Goal: Information Seeking & Learning: Learn about a topic

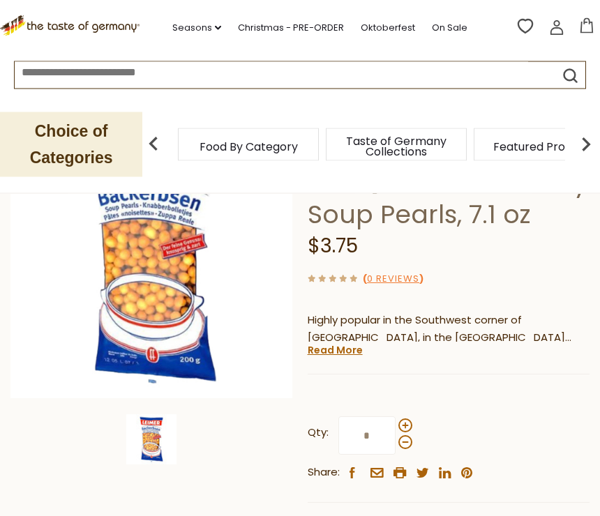
scroll to position [167, 0]
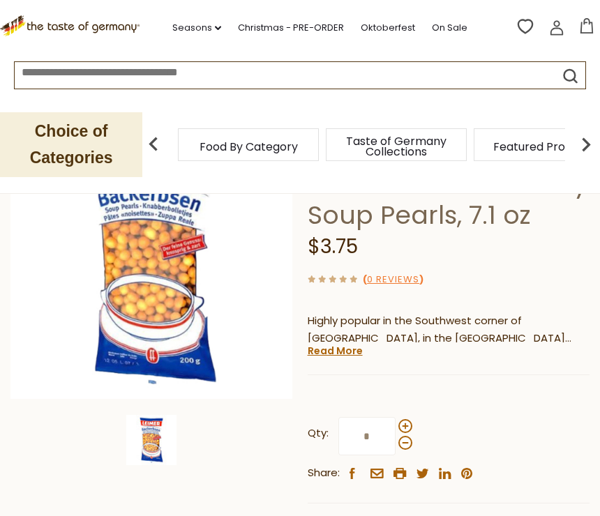
click at [181, 266] on img at bounding box center [151, 257] width 282 height 282
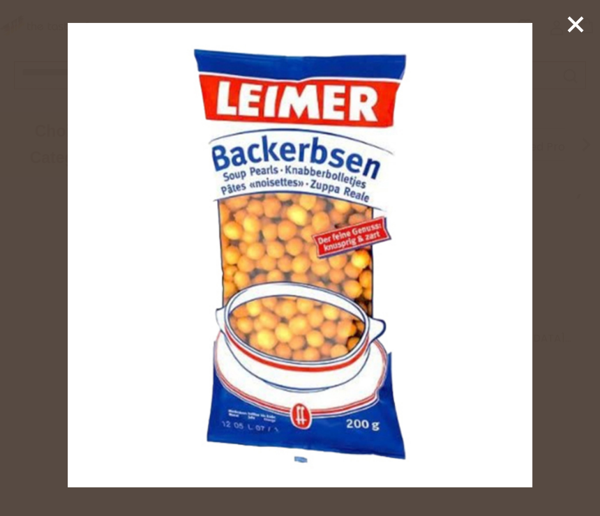
click at [592, 236] on div at bounding box center [300, 258] width 600 height 516
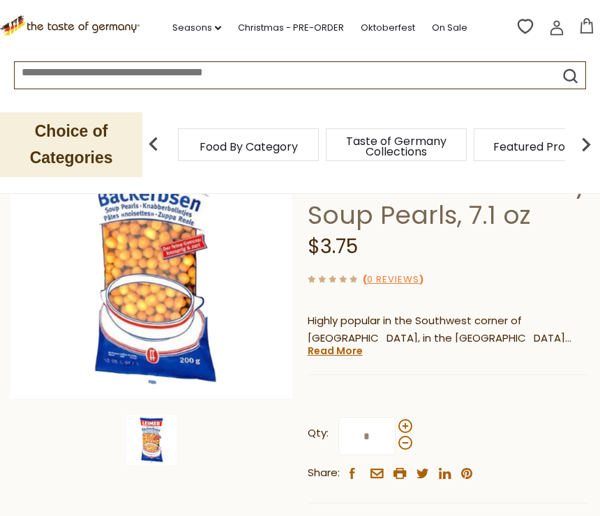
click at [424, 321] on p "Highly popular in the Southwest corner of [GEOGRAPHIC_DATA], in the [GEOGRAPHIC…" at bounding box center [448, 329] width 282 height 35
click at [168, 415] on img at bounding box center [151, 440] width 50 height 50
click at [169, 280] on img at bounding box center [151, 257] width 282 height 282
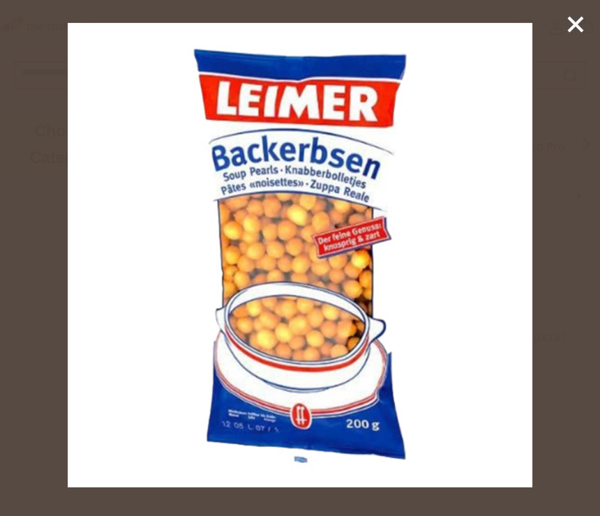
click at [330, 313] on img at bounding box center [300, 255] width 464 height 464
click at [583, 24] on icon at bounding box center [575, 24] width 21 height 21
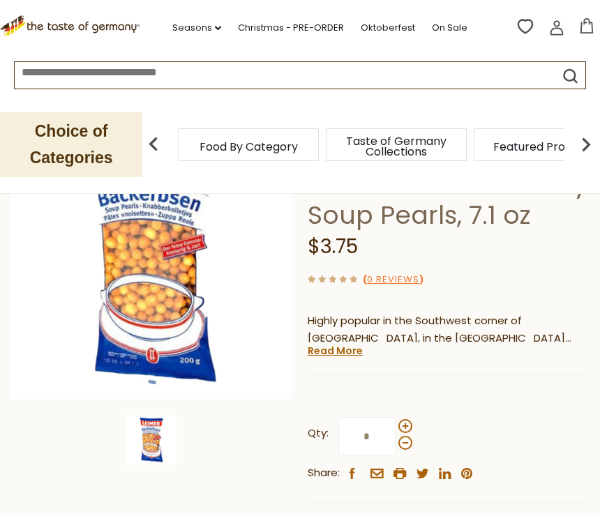
click at [352, 344] on link "Read More" at bounding box center [334, 351] width 55 height 14
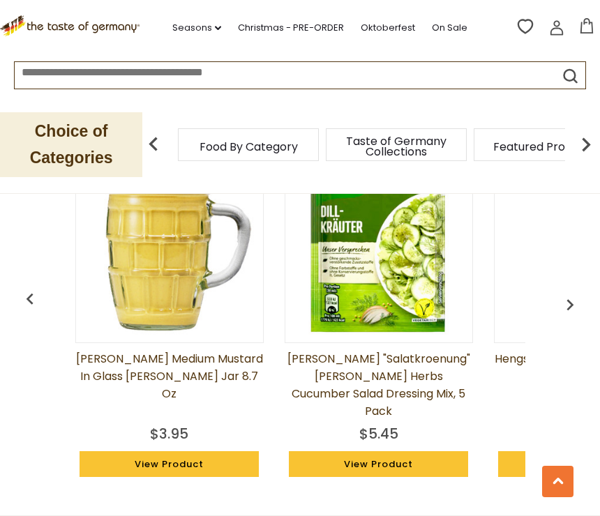
scroll to position [0, 1]
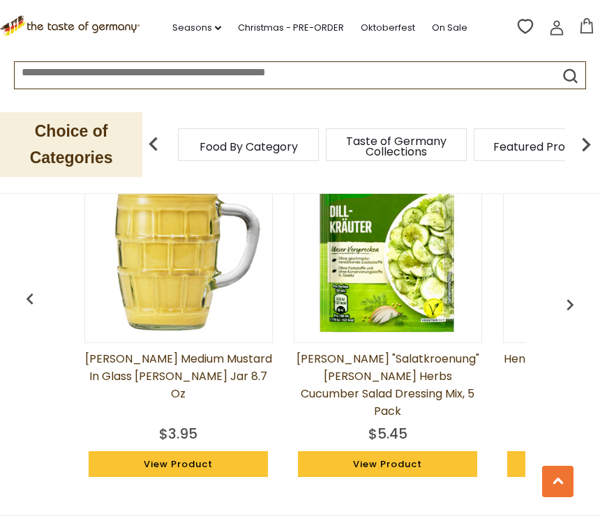
click at [580, 293] on img "button" at bounding box center [569, 304] width 22 height 22
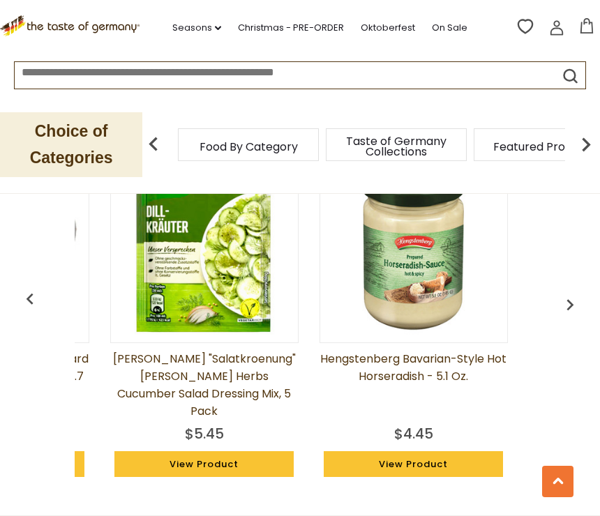
scroll to position [0, 210]
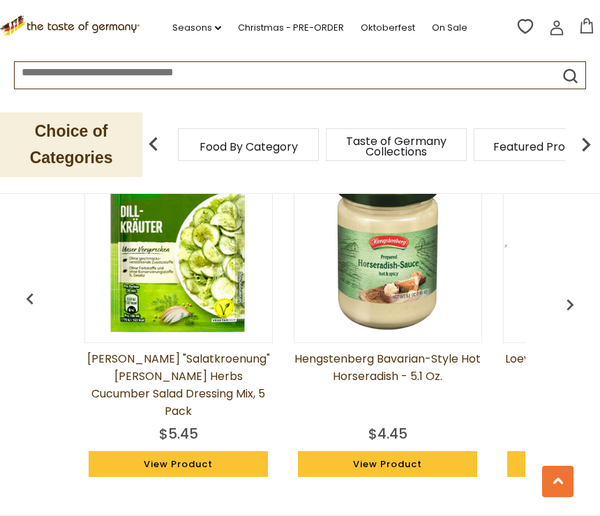
click at [591, 145] on img at bounding box center [586, 144] width 28 height 28
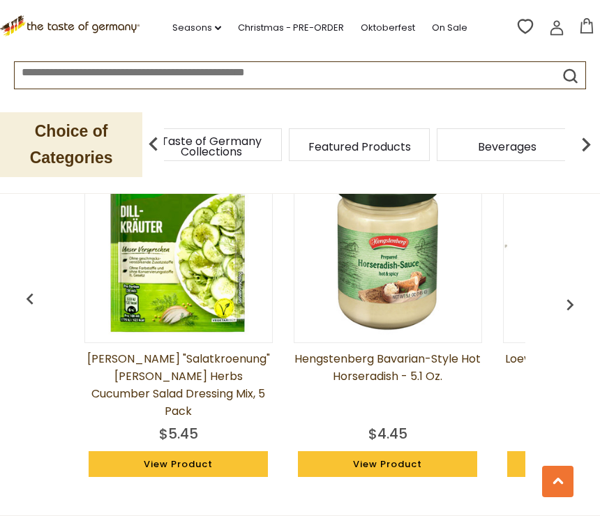
click at [572, 497] on button at bounding box center [557, 481] width 31 height 31
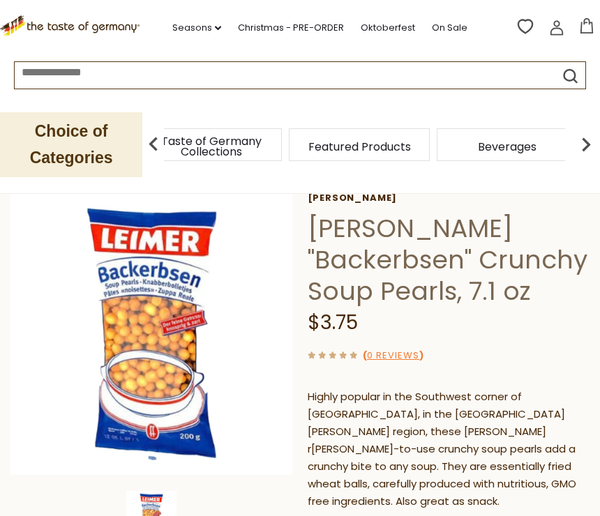
scroll to position [83, 0]
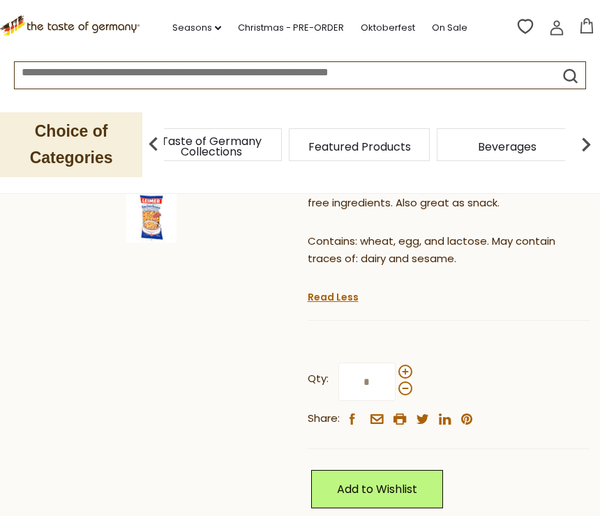
scroll to position [0, 79]
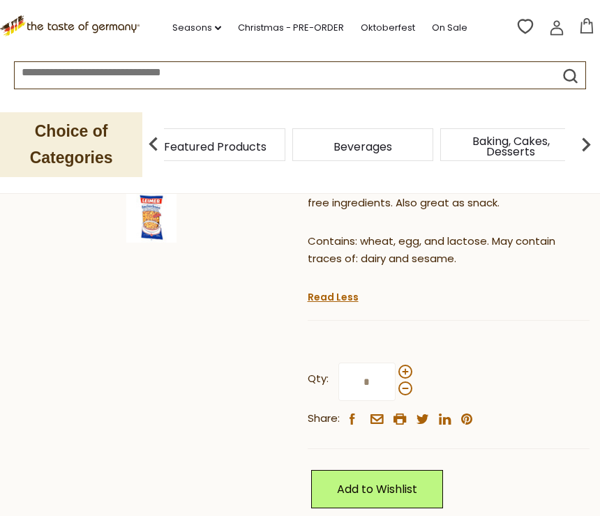
click at [155, 222] on img at bounding box center [151, 217] width 50 height 50
click at [166, 214] on img at bounding box center [151, 217] width 50 height 50
click at [160, 213] on img at bounding box center [151, 217] width 50 height 50
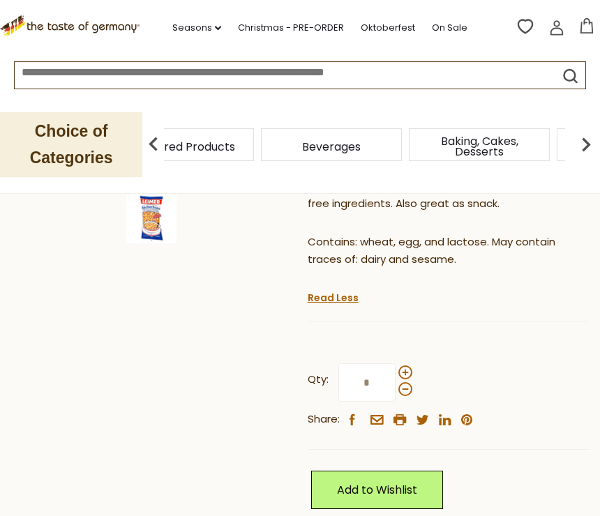
scroll to position [390, 0]
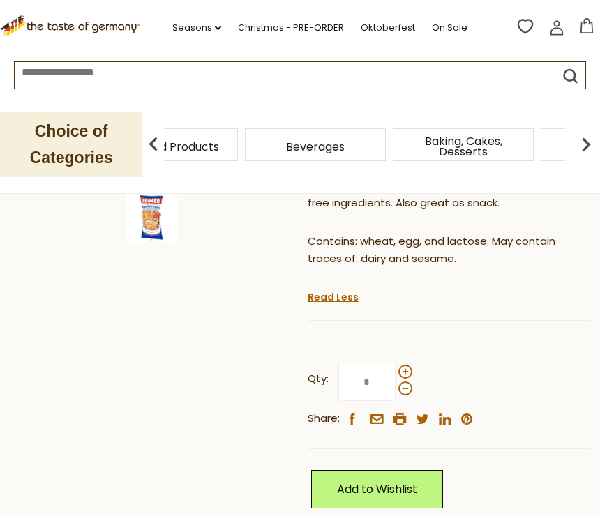
click at [165, 209] on img at bounding box center [151, 217] width 50 height 50
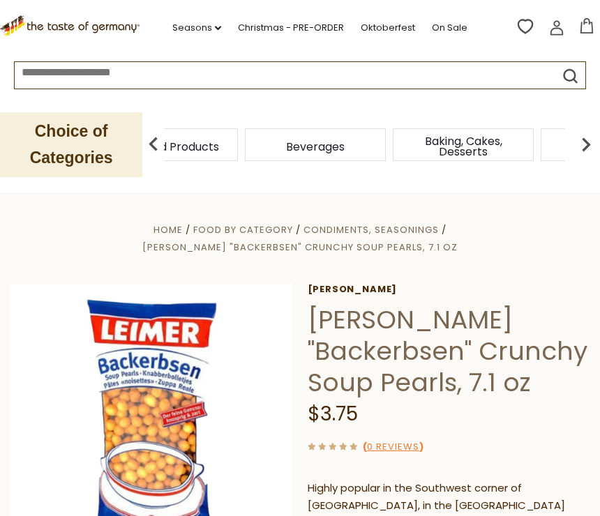
scroll to position [0, 33]
